Goal: Browse casually

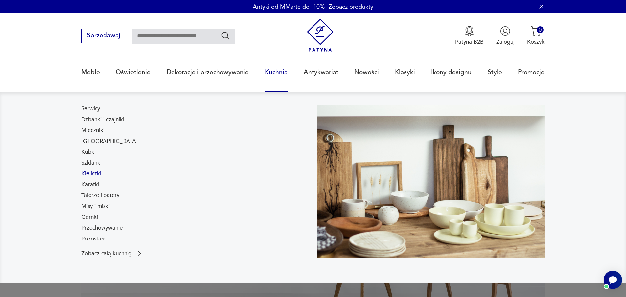
click at [95, 175] on link "Kieliszki" at bounding box center [92, 174] width 20 height 8
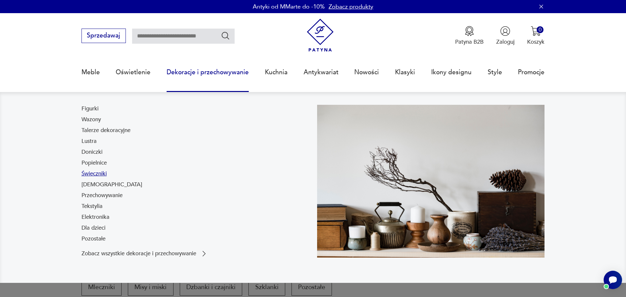
click at [100, 172] on link "Świeczniki" at bounding box center [94, 174] width 25 height 8
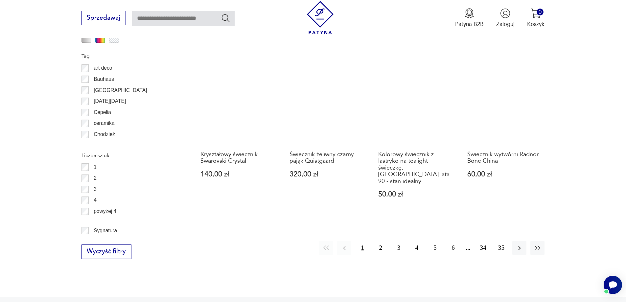
scroll to position [745, 0]
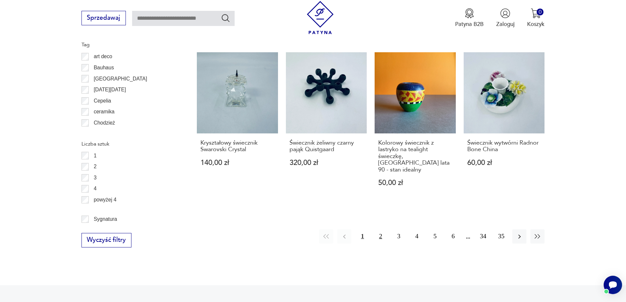
click at [384, 229] on button "2" at bounding box center [381, 236] width 14 height 14
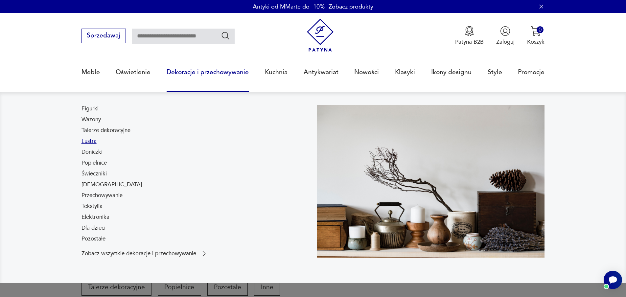
click at [90, 142] on link "Lustra" at bounding box center [89, 141] width 15 height 8
click at [100, 118] on link "Wazony" at bounding box center [91, 120] width 19 height 8
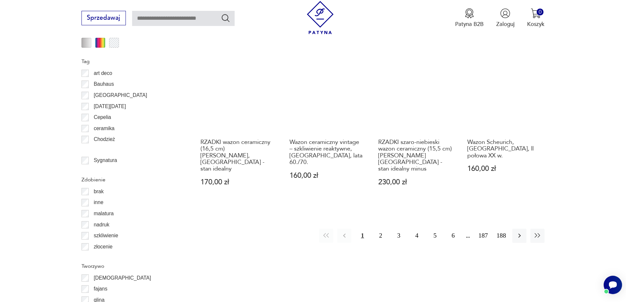
scroll to position [843, 0]
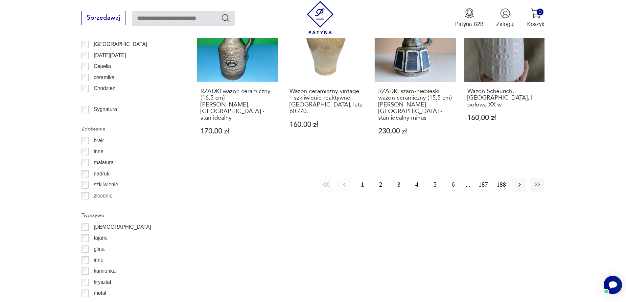
click at [381, 178] on button "2" at bounding box center [381, 185] width 14 height 14
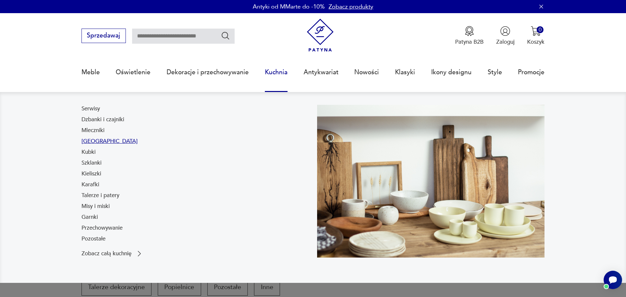
click at [97, 141] on link "Filiżanki" at bounding box center [110, 141] width 56 height 8
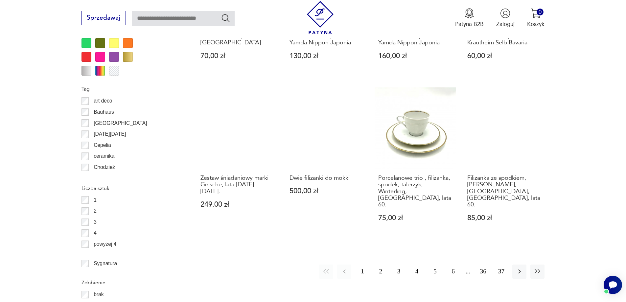
scroll to position [712, 0]
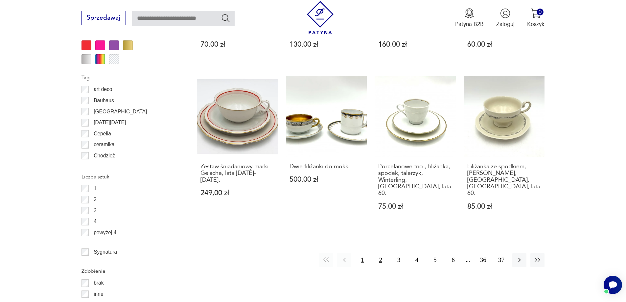
click at [384, 253] on button "2" at bounding box center [381, 260] width 14 height 14
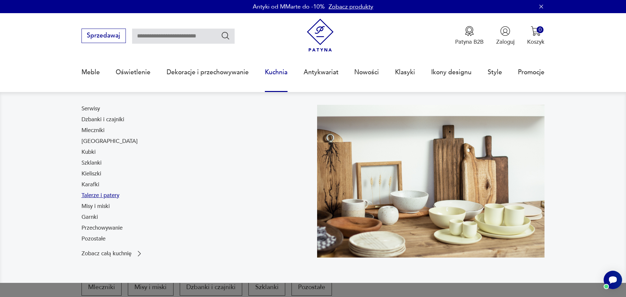
click at [99, 193] on link "Talerze i patery" at bounding box center [101, 196] width 38 height 8
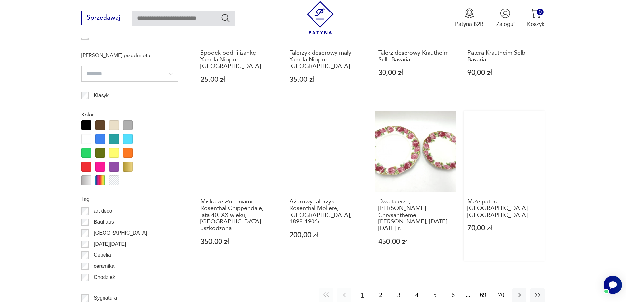
scroll to position [745, 0]
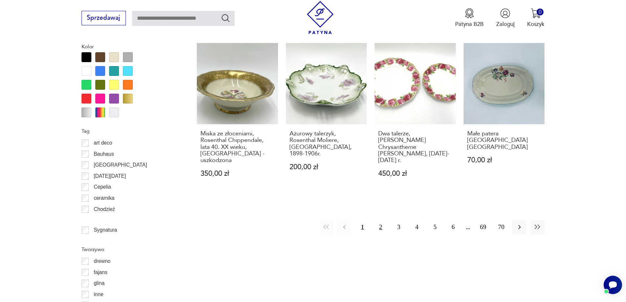
click at [381, 220] on button "2" at bounding box center [381, 227] width 14 height 14
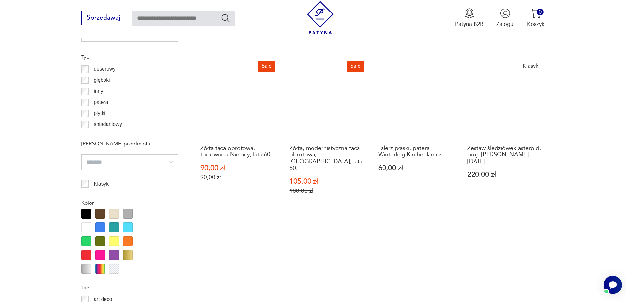
scroll to position [679, 0]
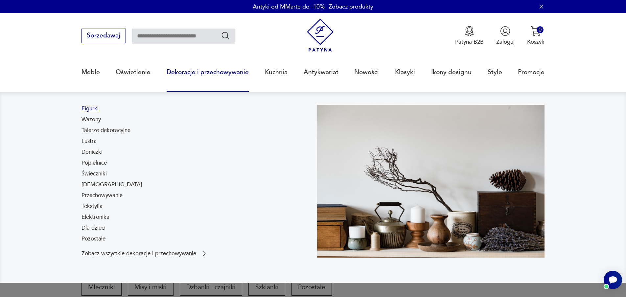
click at [97, 110] on link "Figurki" at bounding box center [90, 109] width 17 height 8
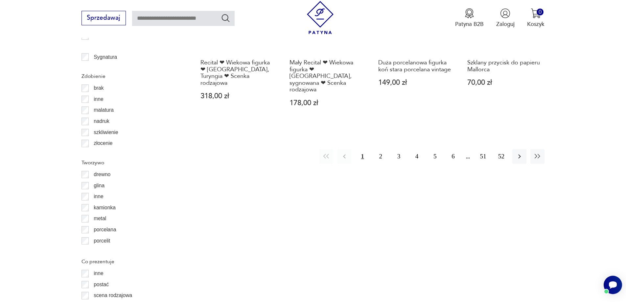
scroll to position [843, 0]
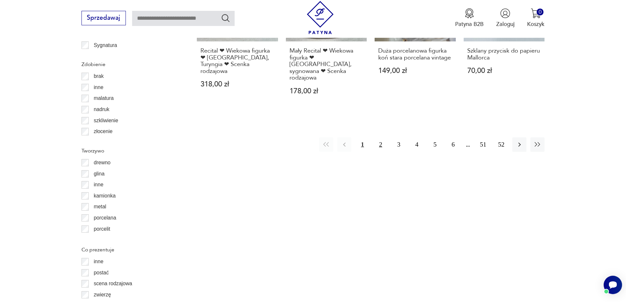
click at [381, 140] on button "2" at bounding box center [381, 144] width 14 height 14
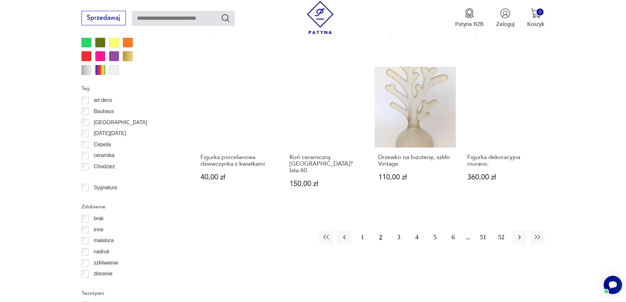
scroll to position [778, 0]
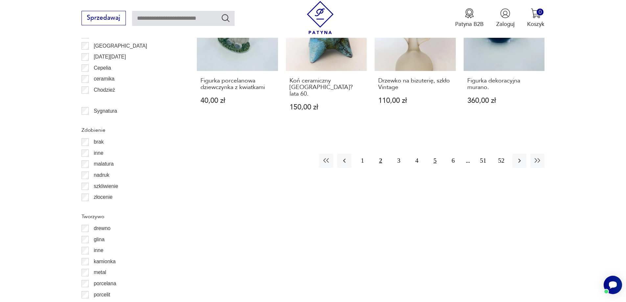
click at [435, 155] on button "5" at bounding box center [435, 161] width 14 height 14
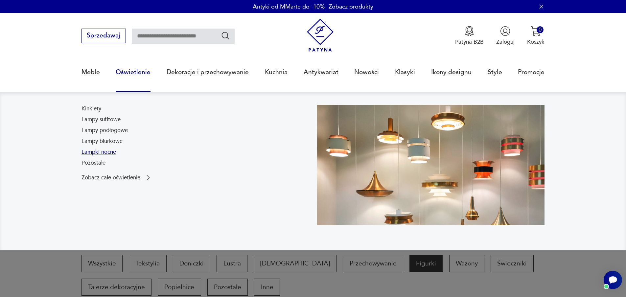
click at [106, 153] on link "Lampki nocne" at bounding box center [99, 152] width 35 height 8
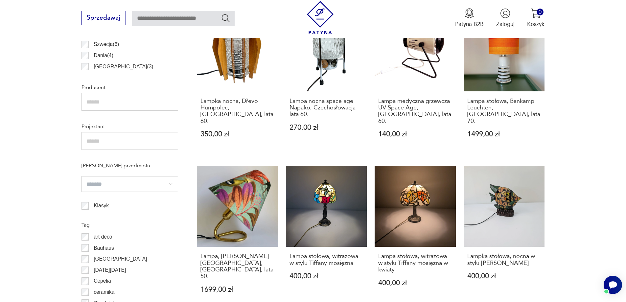
scroll to position [449, 0]
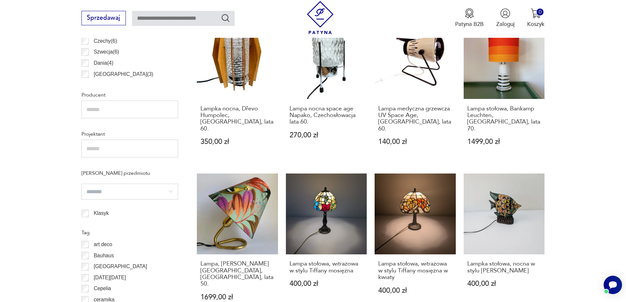
drag, startPoint x: 581, startPoint y: 165, endPoint x: 587, endPoint y: 181, distance: 17.5
click at [587, 181] on section "Filtruj produkty Cena MIN MAX OK Promocja Datowanie OK Kraj pochodzenia Niemcy …" at bounding box center [313, 194] width 626 height 699
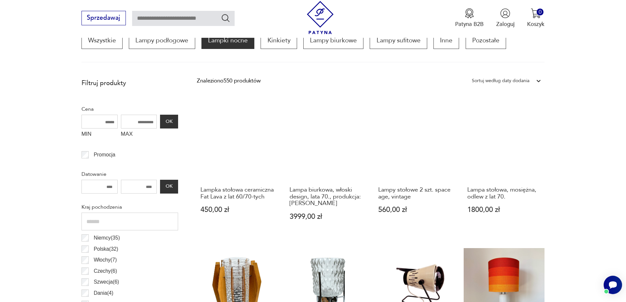
scroll to position [0, 0]
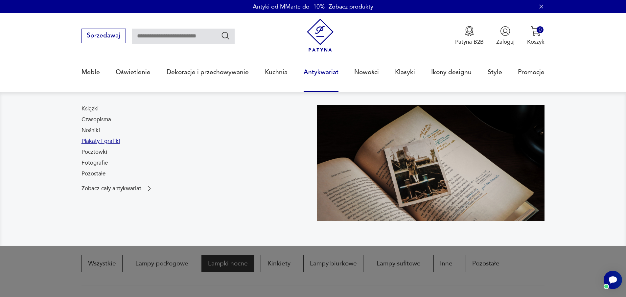
click at [112, 139] on link "Plakaty i grafiki" at bounding box center [101, 141] width 38 height 8
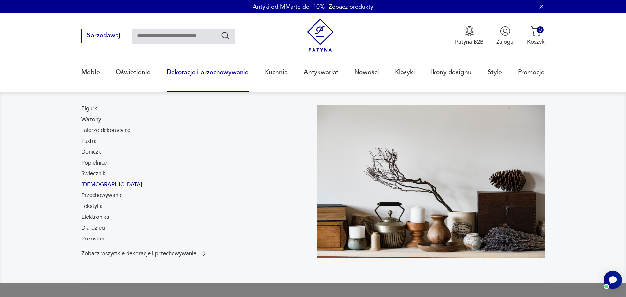
click at [95, 186] on link "[DEMOGRAPHIC_DATA]" at bounding box center [112, 185] width 61 height 8
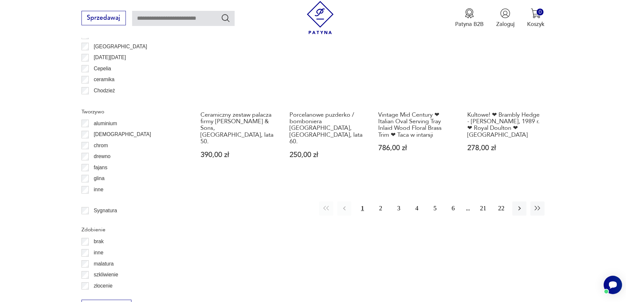
scroll to position [787, 0]
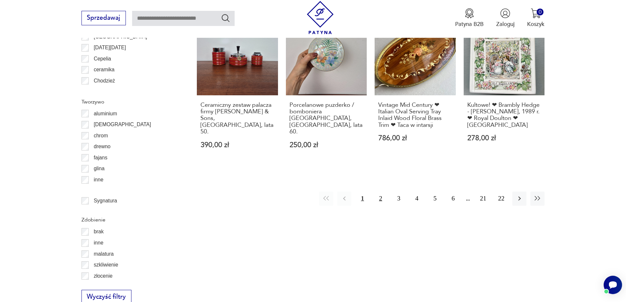
click at [383, 193] on button "2" at bounding box center [381, 199] width 14 height 14
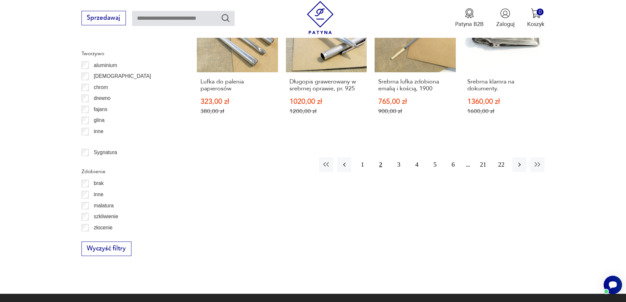
scroll to position [843, 0]
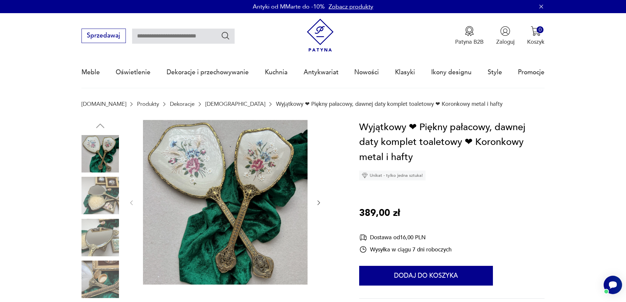
click at [321, 201] on icon "button" at bounding box center [319, 203] width 7 height 7
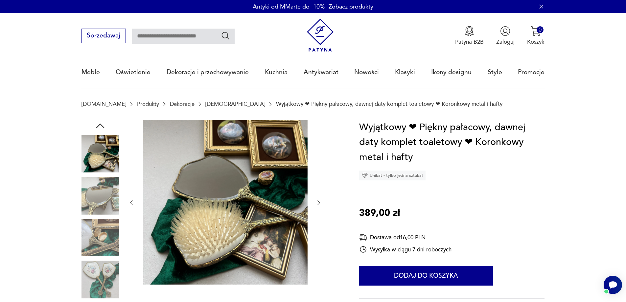
click at [321, 201] on icon "button" at bounding box center [319, 203] width 7 height 7
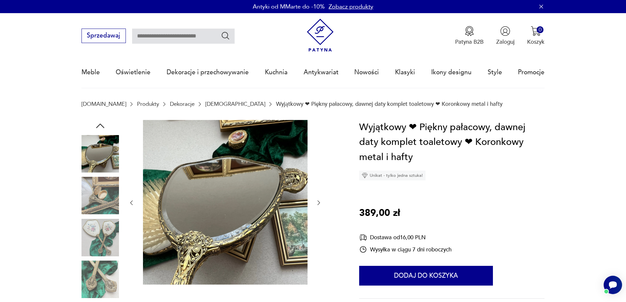
click at [321, 201] on icon "button" at bounding box center [319, 203] width 7 height 7
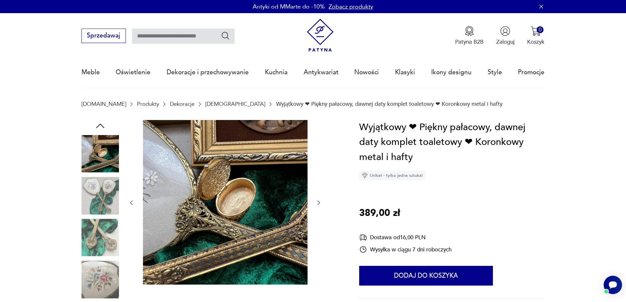
click at [321, 201] on icon "button" at bounding box center [319, 203] width 7 height 7
